Goal: Find specific page/section: Find specific page/section

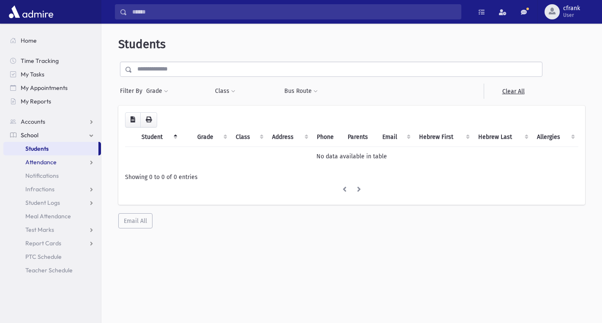
click at [66, 156] on link "Attendance" at bounding box center [52, 163] width 98 height 14
click at [41, 165] on span "Attendance" at bounding box center [40, 162] width 31 height 8
click at [49, 149] on span "Students" at bounding box center [36, 149] width 23 height 8
click at [36, 138] on span "School" at bounding box center [30, 135] width 18 height 8
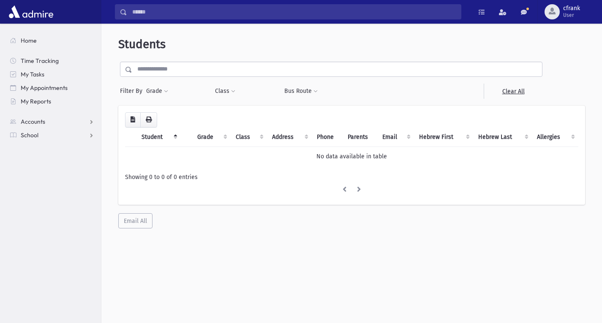
click at [30, 146] on section "Home Time Tracking My Tasks My Appointments My Reports Accounts Accounts Accoun…" at bounding box center [50, 174] width 101 height 300
click at [35, 139] on span "School" at bounding box center [30, 135] width 18 height 8
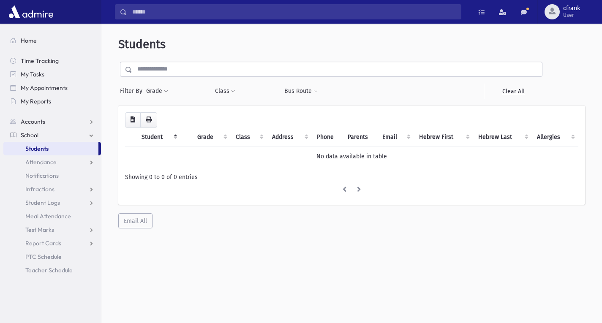
click at [35, 149] on span "Students" at bounding box center [36, 149] width 23 height 8
